Goal: Task Accomplishment & Management: Use online tool/utility

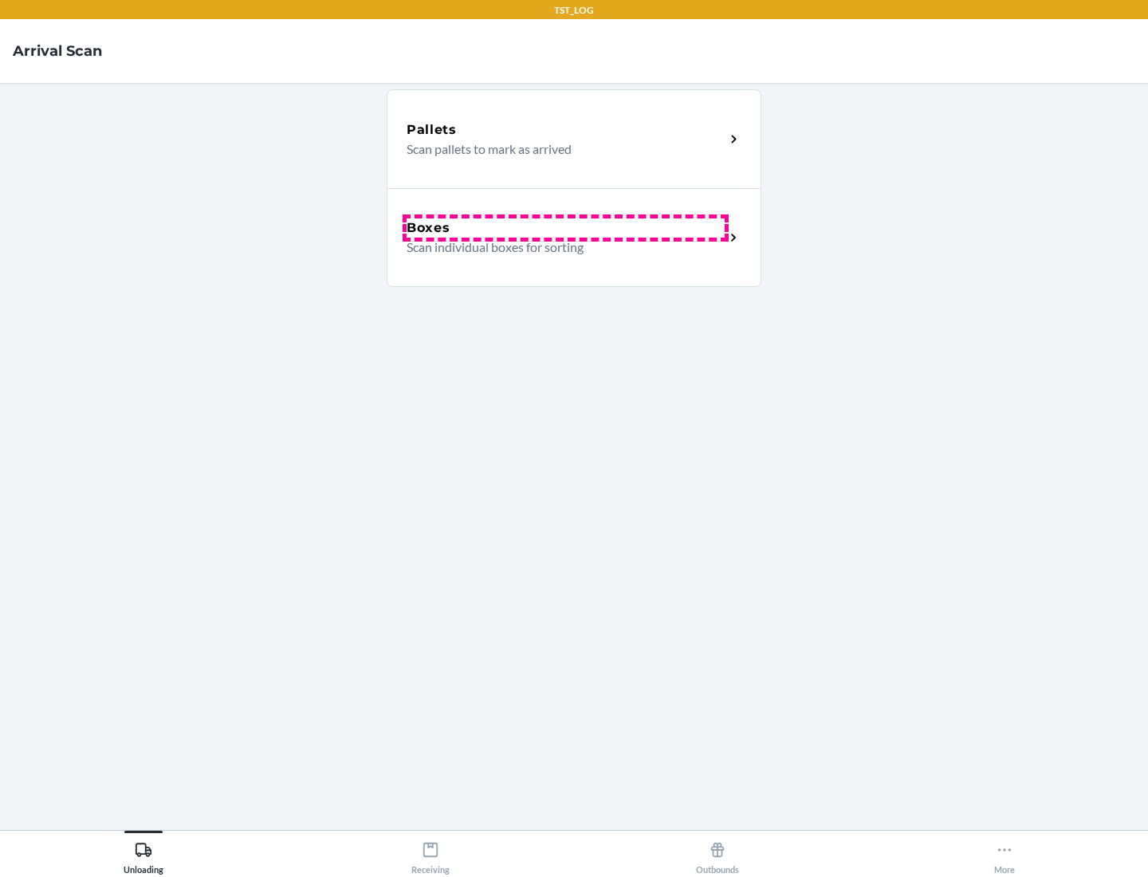
click at [565, 228] on div "Boxes" at bounding box center [566, 228] width 318 height 19
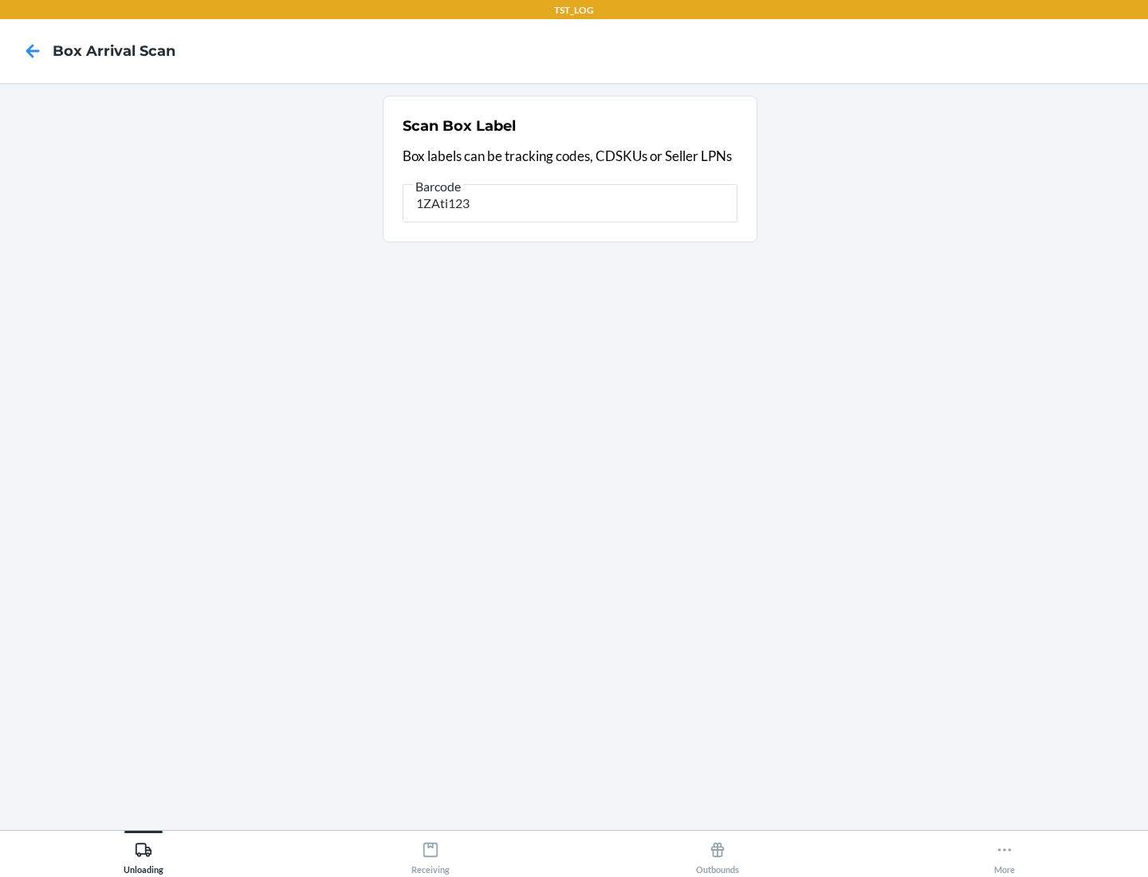
type input "1ZAti123"
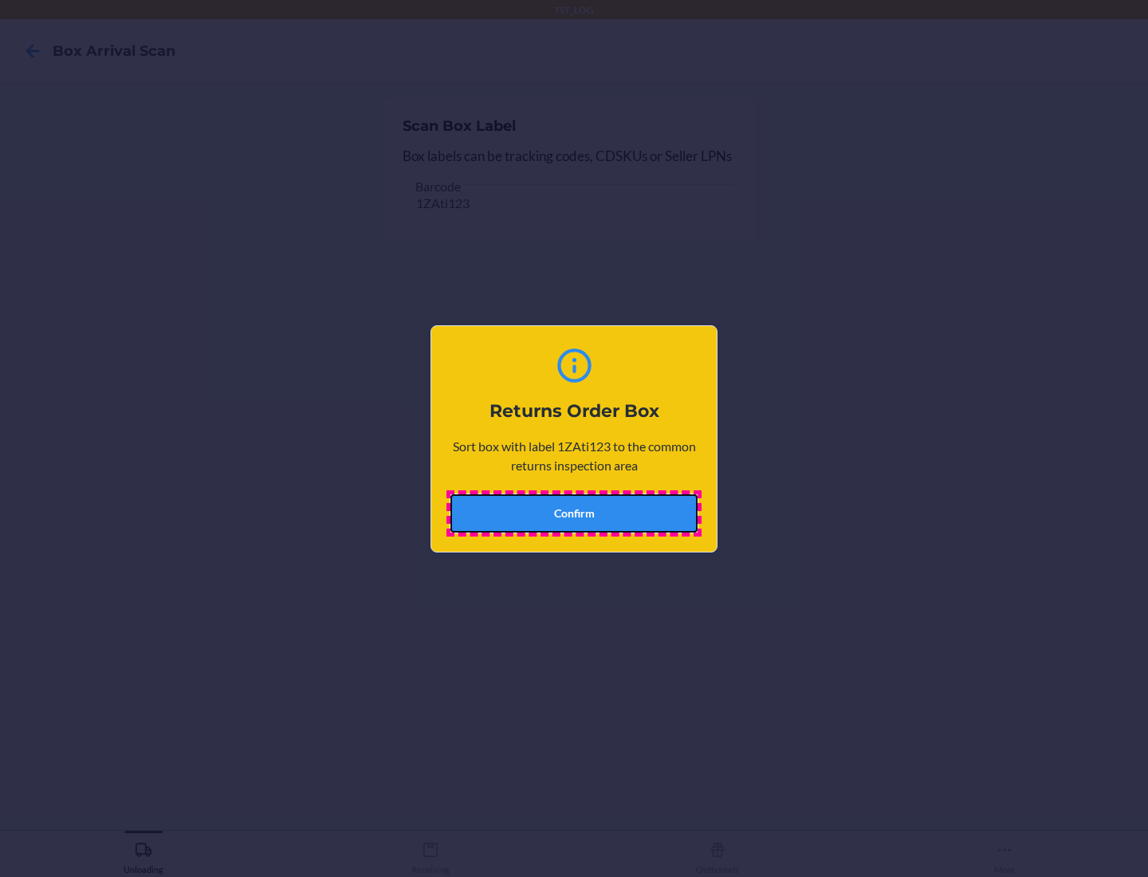
click at [574, 513] on button "Confirm" at bounding box center [574, 513] width 247 height 38
